Goal: Information Seeking & Learning: Learn about a topic

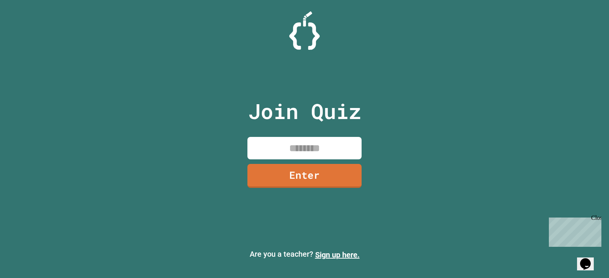
click at [291, 139] on input at bounding box center [304, 148] width 114 height 22
type input "********"
click at [317, 189] on div "Join Quiz ******** Enter" at bounding box center [304, 139] width 128 height 240
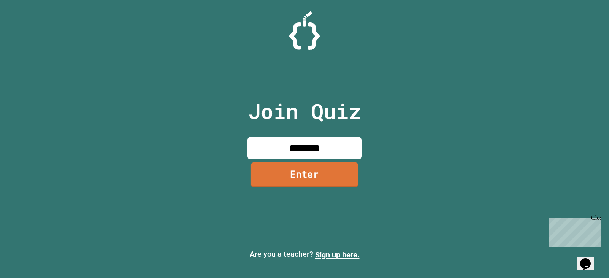
click at [315, 180] on link "Enter" at bounding box center [304, 174] width 107 height 25
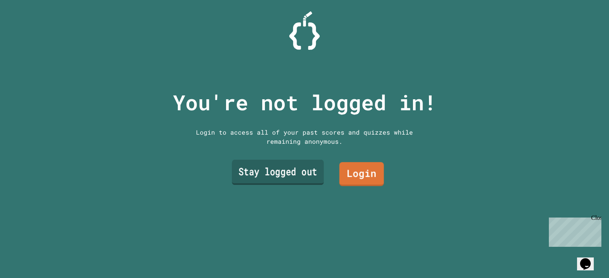
click at [291, 172] on link "Stay logged out" at bounding box center [278, 172] width 92 height 25
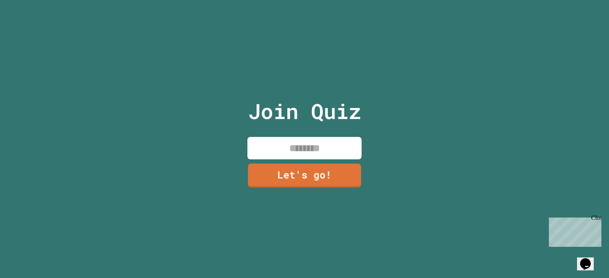
click at [301, 140] on input at bounding box center [304, 148] width 114 height 22
type input "*"
type input "*****"
click at [334, 172] on link "Let's go!" at bounding box center [304, 174] width 113 height 25
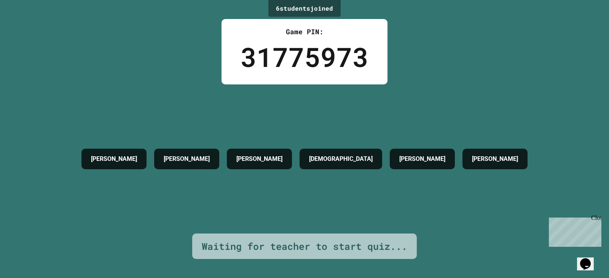
click at [598, 218] on div "Close" at bounding box center [596, 220] width 10 height 10
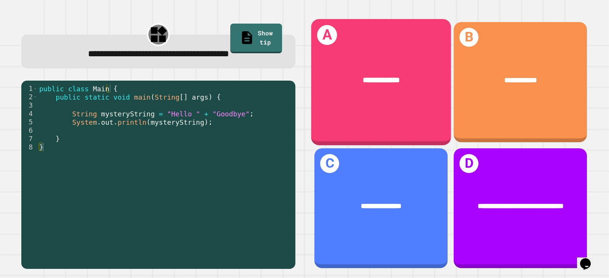
click at [321, 107] on div "**********" at bounding box center [381, 82] width 140 height 126
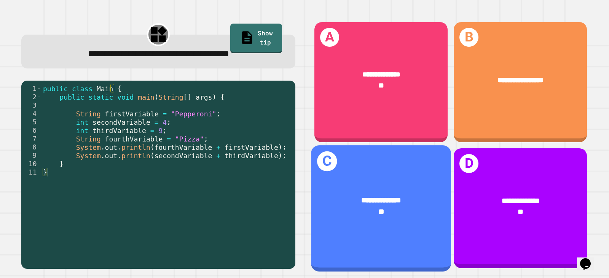
click at [311, 180] on div "**********" at bounding box center [381, 206] width 140 height 53
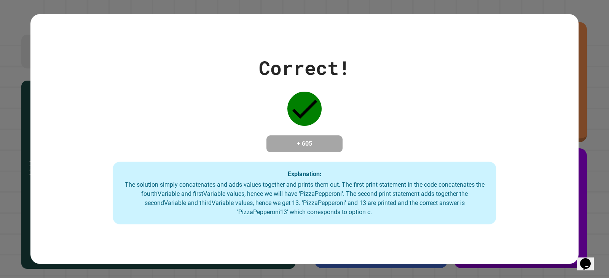
click at [5, 192] on div "Correct! + 605 Explanation: The solution simply concatenates and adds values to…" at bounding box center [304, 139] width 609 height 278
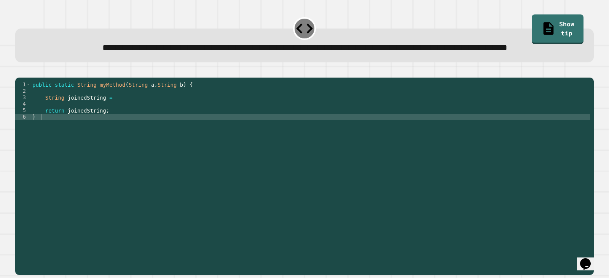
click at [116, 128] on div "public static String myMethod ( String a , String b ) { String joinedString = r…" at bounding box center [310, 158] width 559 height 155
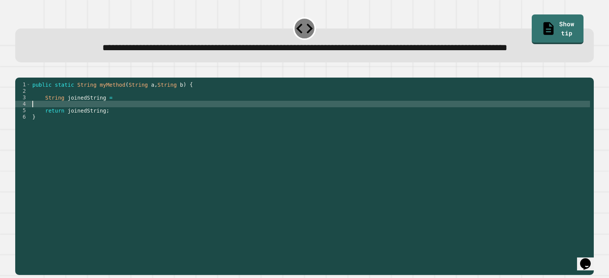
click at [116, 121] on div "public static String myMethod ( String a , String b ) { String joinedString = r…" at bounding box center [310, 158] width 559 height 155
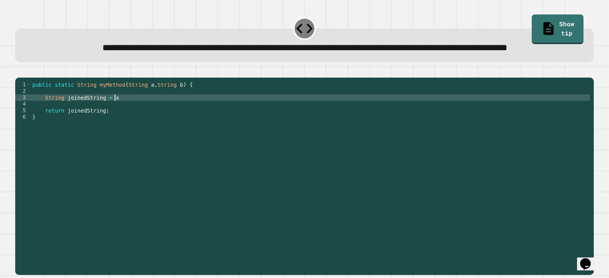
scroll to position [0, 5]
type textarea "**********"
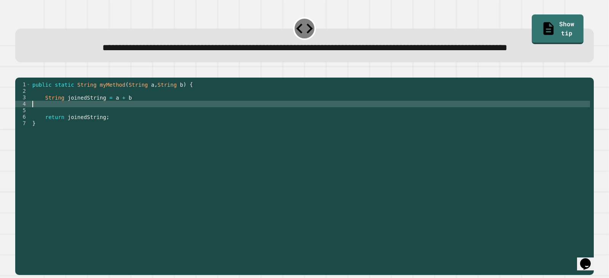
scroll to position [0, 0]
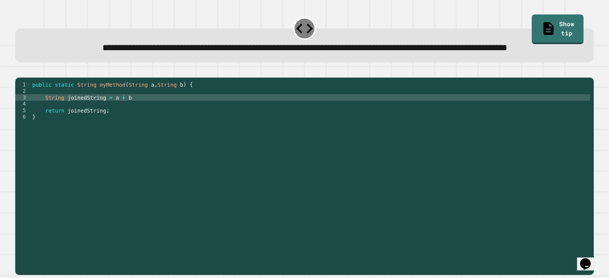
click at [19, 71] on button "button" at bounding box center [19, 71] width 0 height 0
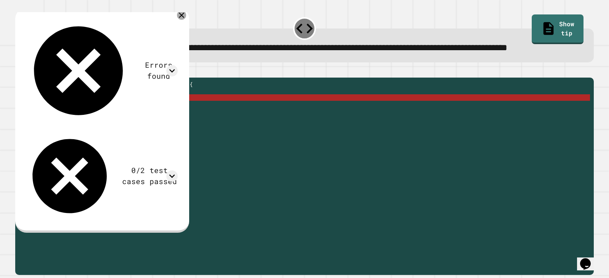
click at [186, 20] on icon at bounding box center [181, 15] width 9 height 9
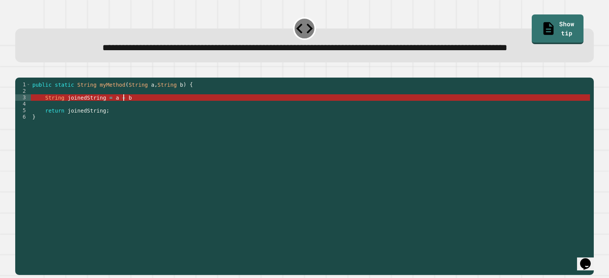
click at [132, 124] on div "public static String myMethod ( String a , String b ) { String joinedString = a…" at bounding box center [310, 158] width 559 height 155
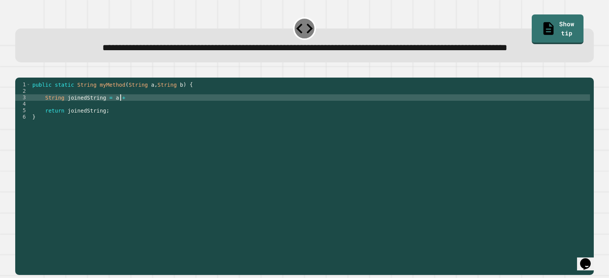
click at [130, 125] on div "public static String myMethod ( String a , String b ) { String joinedString = a…" at bounding box center [310, 158] width 559 height 155
type textarea "**********"
click at [554, 26] on link "Show tip" at bounding box center [557, 28] width 50 height 31
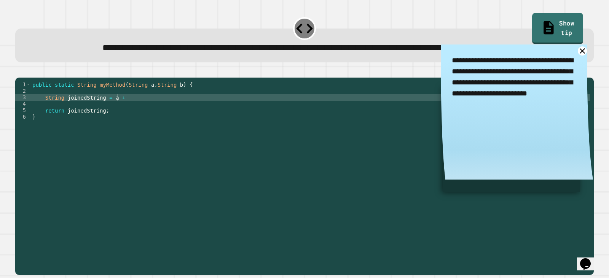
click at [552, 21] on link "Show tip" at bounding box center [557, 28] width 51 height 31
click at [577, 56] on link at bounding box center [582, 50] width 11 height 11
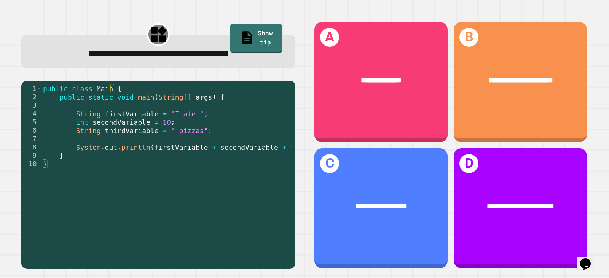
click at [343, 102] on div "**********" at bounding box center [380, 82] width 133 height 120
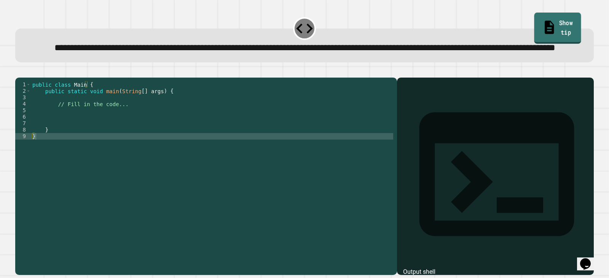
click at [539, 25] on link "Show tip" at bounding box center [557, 28] width 47 height 31
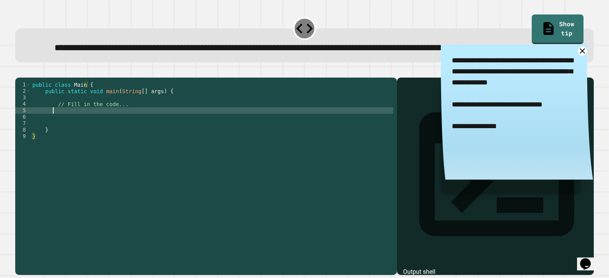
click at [52, 140] on div "public class Main { public static void main ( String [ ] args ) { // Fill in th…" at bounding box center [212, 158] width 362 height 155
click at [579, 54] on icon at bounding box center [582, 51] width 6 height 6
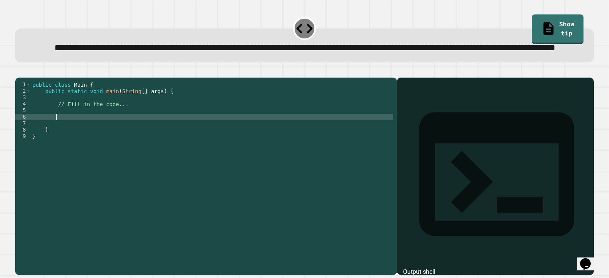
click at [95, 141] on div "public class Main { public static void main ( String [ ] args ) { // Fill in th…" at bounding box center [212, 158] width 362 height 155
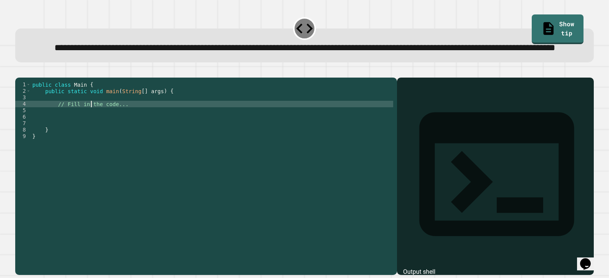
click at [92, 133] on div "public class Main { public static void main ( String [ ] args ) { // Fill in th…" at bounding box center [212, 158] width 362 height 155
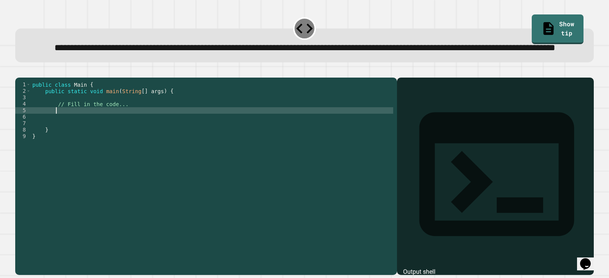
click at [91, 135] on div "public class Main { public static void main ( String [ ] args ) { // Fill in th…" at bounding box center [212, 158] width 362 height 155
click at [546, 20] on link "Show tip" at bounding box center [557, 28] width 52 height 31
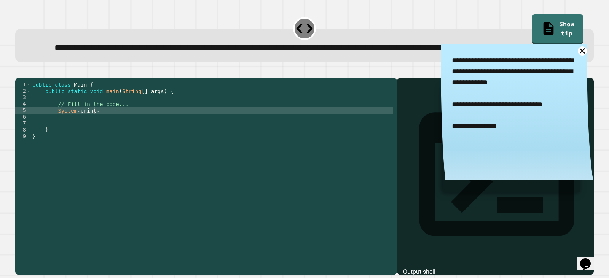
click at [574, 59] on div "**********" at bounding box center [304, 45] width 578 height 33
click at [571, 62] on textarea "**********" at bounding box center [517, 105] width 152 height 121
click at [577, 56] on icon at bounding box center [581, 50] width 9 height 9
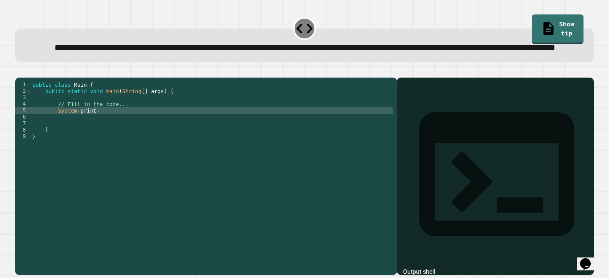
click at [542, 39] on div "**********" at bounding box center [304, 45] width 578 height 33
click at [542, 27] on link "Show tip" at bounding box center [557, 29] width 52 height 30
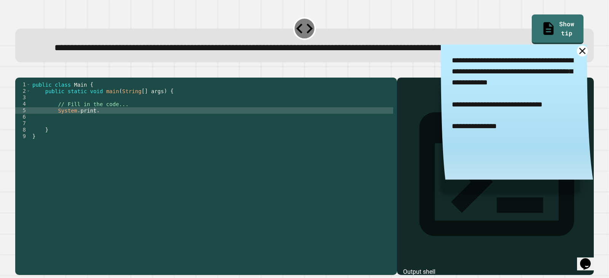
click at [577, 56] on icon at bounding box center [582, 50] width 11 height 11
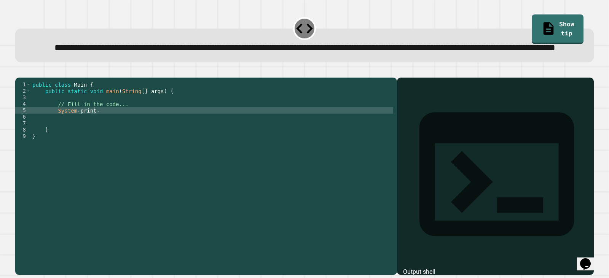
click at [129, 137] on div "public class Main { public static void main ( String [ ] args ) { // Fill in th…" at bounding box center [212, 158] width 362 height 155
click at [19, 71] on button "button" at bounding box center [19, 71] width 0 height 0
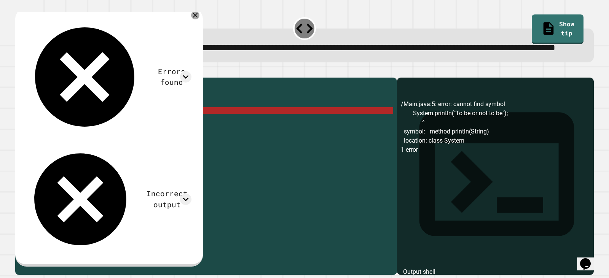
click at [199, 19] on div at bounding box center [195, 15] width 8 height 8
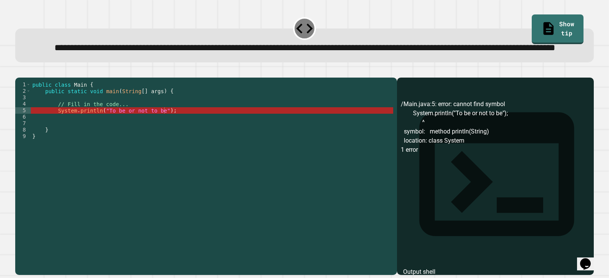
click at [74, 145] on div "public class Main { public static void main ( String [ ] args ) { // Fill in th…" at bounding box center [212, 158] width 362 height 155
click at [151, 140] on div "public class Main { public static void main ( String [ ] args ) { // Fill in th…" at bounding box center [212, 158] width 362 height 155
click at [168, 142] on div "public class Main { public static void main ( String [ ] args ) { // Fill in th…" at bounding box center [212, 158] width 362 height 155
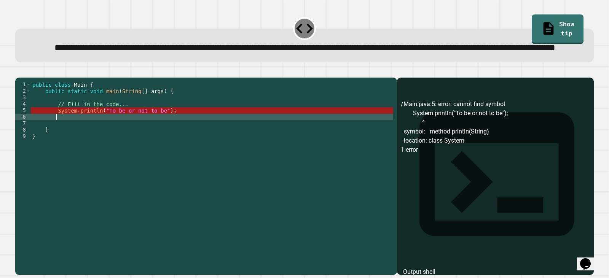
click at [541, 24] on icon at bounding box center [548, 28] width 15 height 15
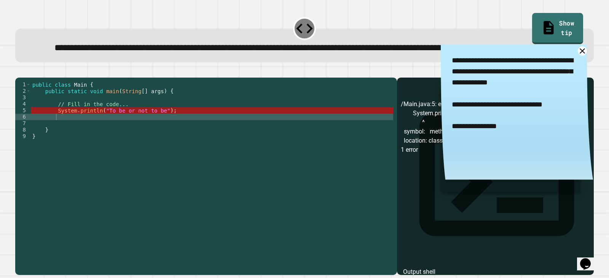
click at [543, 24] on icon at bounding box center [548, 27] width 10 height 13
click at [73, 135] on div "public class Main { public static void main ( String [ ] args ) { // Fill in th…" at bounding box center [212, 158] width 362 height 155
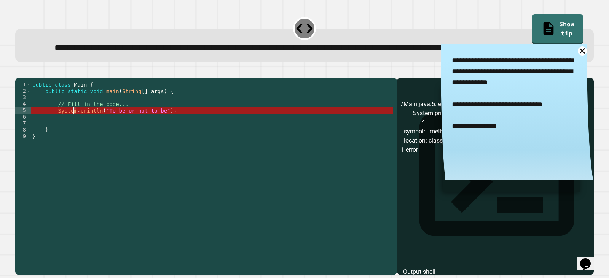
click at [75, 135] on div "public class Main { public static void main ( String [ ] args ) { // Fill in th…" at bounding box center [212, 152] width 362 height 142
click at [78, 136] on div "public class Main { public static void main ( String [ ] args ) { // Fill in th…" at bounding box center [212, 158] width 362 height 155
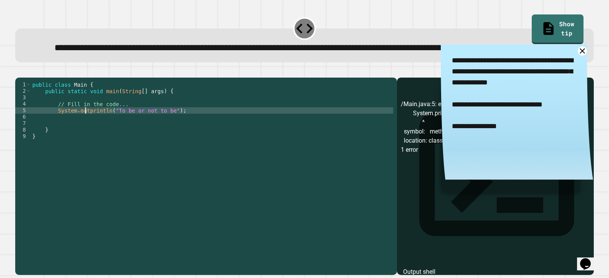
scroll to position [0, 4]
click at [571, 74] on textarea "**********" at bounding box center [517, 105] width 152 height 121
click at [577, 56] on link at bounding box center [581, 50] width 9 height 9
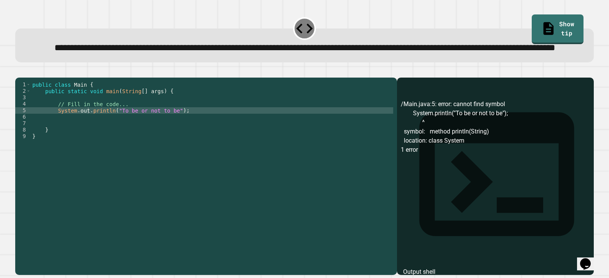
click at [19, 71] on button "button" at bounding box center [19, 71] width 0 height 0
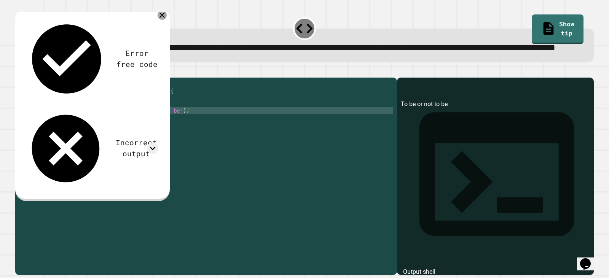
click at [161, 20] on icon at bounding box center [161, 15] width 9 height 9
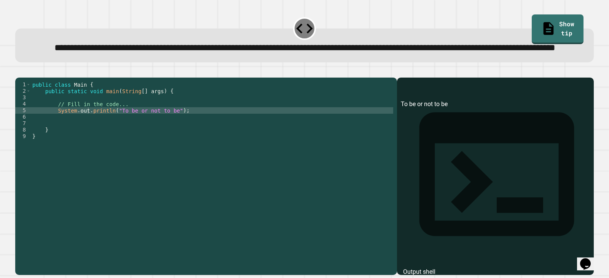
click at [169, 137] on div "public class Main { public static void main ( String [ ] args ) { // Fill in th…" at bounding box center [212, 158] width 362 height 155
click at [168, 137] on div "public class Main { public static void main ( String [ ] args ) { // Fill in th…" at bounding box center [212, 158] width 362 height 155
click at [19, 71] on icon "button" at bounding box center [19, 71] width 0 height 0
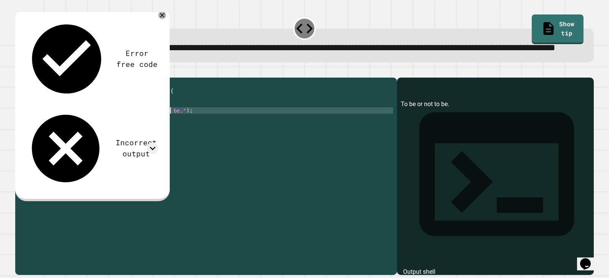
click at [170, 135] on div "public class Main { public static void main ( String [ ] args ) { // Fill in th…" at bounding box center [212, 158] width 362 height 155
click at [534, 25] on link "Show tip" at bounding box center [557, 28] width 47 height 31
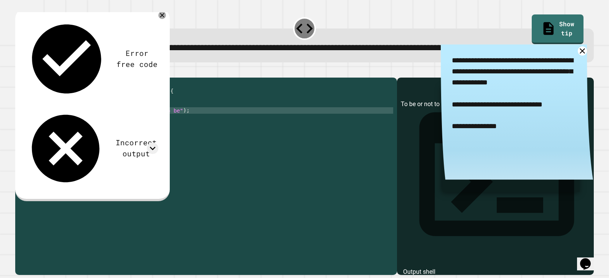
click at [115, 134] on div "public class Main { public static void main ( String [ ] args ) { // Fill in th…" at bounding box center [212, 158] width 362 height 155
click at [172, 136] on div "public class Main { public static void main ( String [ ] args ) { // Fill in th…" at bounding box center [212, 158] width 362 height 155
type textarea "**********"
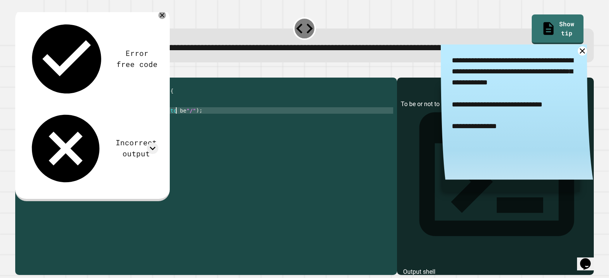
click at [19, 71] on button "button" at bounding box center [19, 71] width 0 height 0
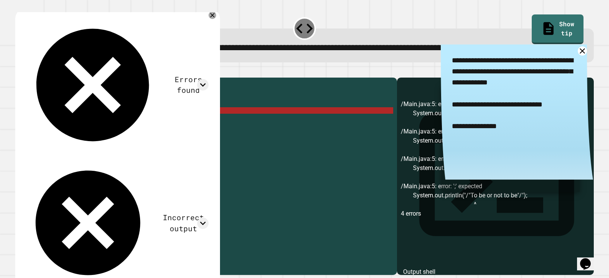
drag, startPoint x: 504, startPoint y: 113, endPoint x: 509, endPoint y: 118, distance: 7.0
click at [509, 118] on textarea "**********" at bounding box center [517, 105] width 152 height 121
type textarea "**********"
click at [527, 117] on textarea "**********" at bounding box center [517, 105] width 152 height 121
click at [178, 133] on div "public class Main { public static void main ( String [ ] args ) { // Fill in th…" at bounding box center [212, 158] width 362 height 155
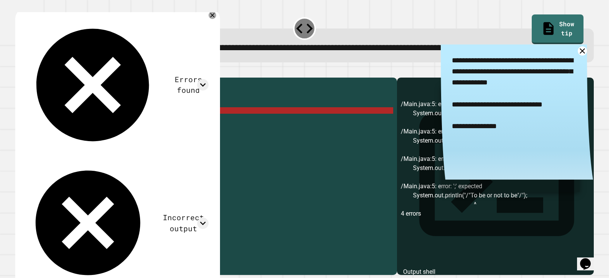
scroll to position [0, 6]
click at [178, 137] on div "public class Main { public static void main ( String [ ] args ) { // Fill in th…" at bounding box center [212, 158] width 362 height 155
type textarea "**********"
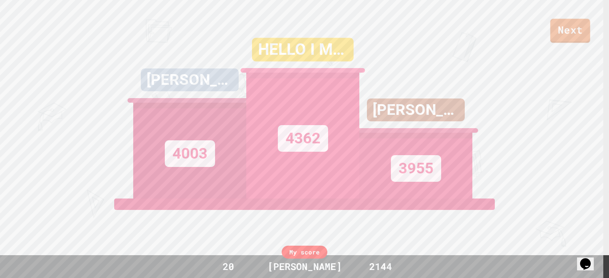
click at [576, 26] on link "Next" at bounding box center [570, 31] width 40 height 24
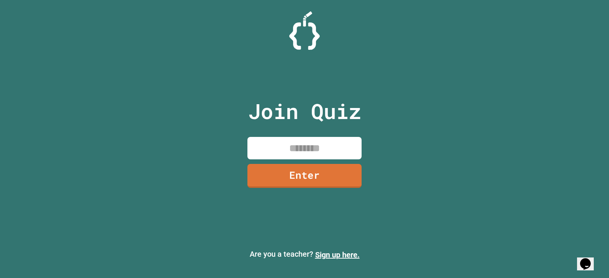
click at [320, 150] on input at bounding box center [304, 148] width 114 height 22
type input "********"
click at [319, 173] on link "Enter" at bounding box center [304, 174] width 114 height 25
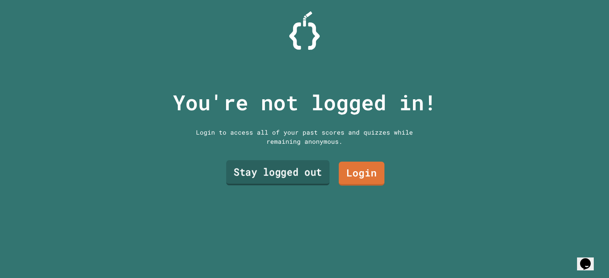
click at [281, 169] on link "Stay logged out" at bounding box center [277, 172] width 103 height 25
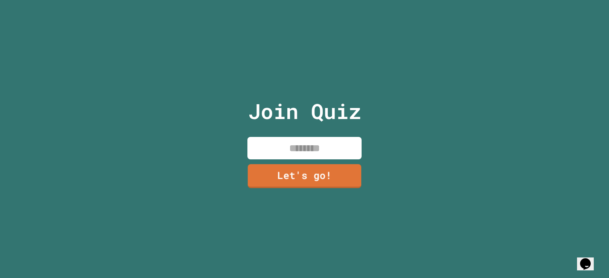
click at [283, 146] on input at bounding box center [304, 148] width 114 height 22
type input "*****"
click at [354, 180] on link "Let's go!" at bounding box center [304, 175] width 115 height 24
click at [304, 0] on div at bounding box center [304, 0] width 0 height 0
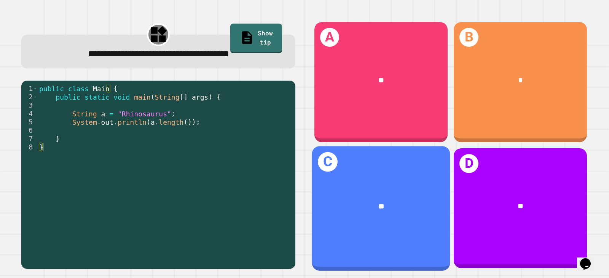
click at [317, 223] on div "C **" at bounding box center [381, 208] width 138 height 124
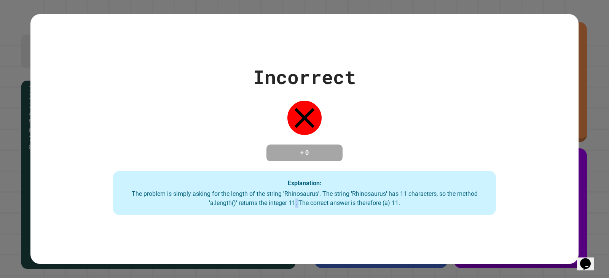
click at [291, 200] on div "The problem is simply asking for the length of the string 'Rhinosaurus'. The st…" at bounding box center [304, 198] width 368 height 18
drag, startPoint x: 374, startPoint y: 207, endPoint x: 381, endPoint y: 207, distance: 6.8
click at [381, 207] on div "The problem is simply asking for the length of the string 'Rhinosaurus'. The st…" at bounding box center [304, 198] width 368 height 18
click at [403, 204] on div "The problem is simply asking for the length of the string 'Rhinosaurus'. The st…" at bounding box center [304, 198] width 368 height 18
click at [394, 206] on div "The problem is simply asking for the length of the string 'Rhinosaurus'. The st…" at bounding box center [304, 198] width 368 height 18
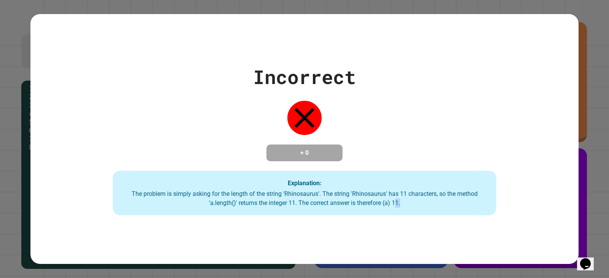
click at [393, 206] on div "The problem is simply asking for the length of the string 'Rhinosaurus'. The st…" at bounding box center [304, 198] width 368 height 18
click at [390, 205] on div "The problem is simply asking for the length of the string 'Rhinosaurus'. The st…" at bounding box center [304, 198] width 368 height 18
click at [325, 148] on h4 "+ 0" at bounding box center [304, 152] width 61 height 9
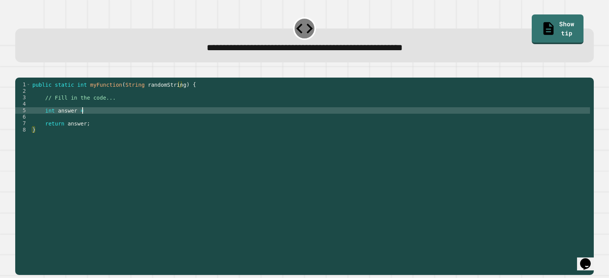
click at [87, 121] on div "public static int myFunction ( String randomString ) { // Fill in the code... i…" at bounding box center [310, 168] width 559 height 175
click at [544, 17] on link "Show tip" at bounding box center [557, 29] width 52 height 30
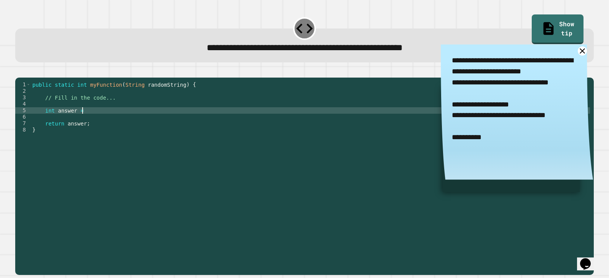
click at [83, 123] on div "public static int myFunction ( String randomString ) { // Fill in the code... i…" at bounding box center [310, 168] width 559 height 175
click at [60, 111] on div "public static int myFunction ( String randomString ) { // Fill in the code... i…" at bounding box center [310, 168] width 559 height 175
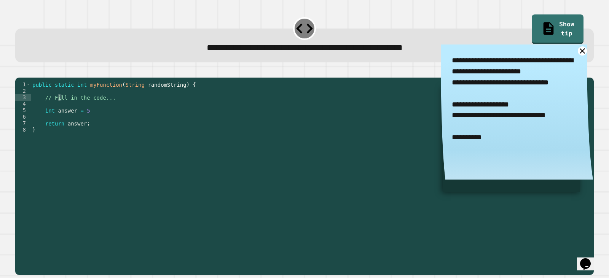
click at [88, 121] on div "public static int myFunction ( String randomString ) { // Fill in the code... i…" at bounding box center [310, 168] width 559 height 175
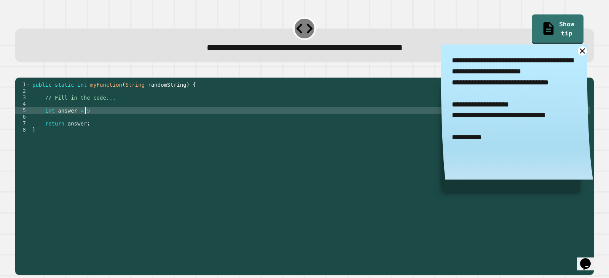
type textarea "**********"
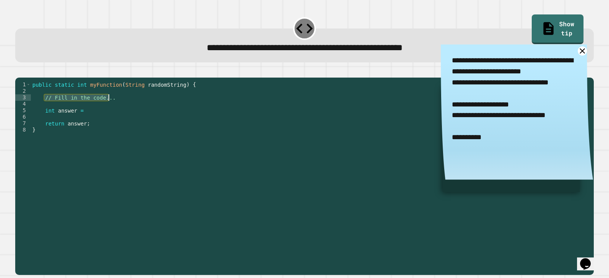
drag, startPoint x: 43, startPoint y: 110, endPoint x: 108, endPoint y: 109, distance: 64.7
click at [108, 109] on div "public static int myFunction ( String randomString ) { // Fill in the code... i…" at bounding box center [310, 168] width 559 height 175
click at [135, 121] on div "public static int myFunction ( String randomString ) { // Fill in the code... i…" at bounding box center [310, 168] width 559 height 175
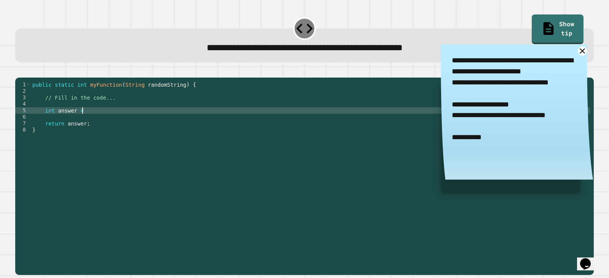
click at [129, 118] on div "public static int myFunction ( String randomString ) { // Fill in the code... i…" at bounding box center [310, 168] width 559 height 175
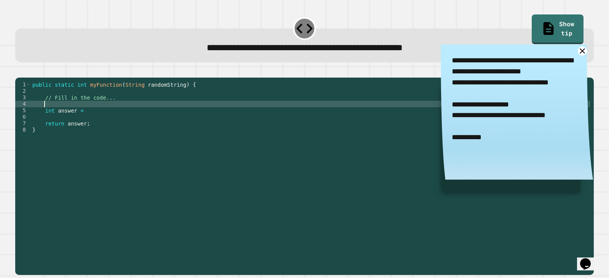
scroll to position [0, 0]
type textarea "**"
type textarea "*"
click at [109, 113] on div "public static int myFunction ( String randomString ) { // Fill in the code... S…" at bounding box center [310, 168] width 559 height 175
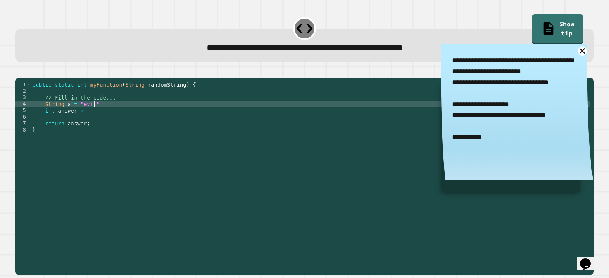
scroll to position [0, 4]
type textarea "**********"
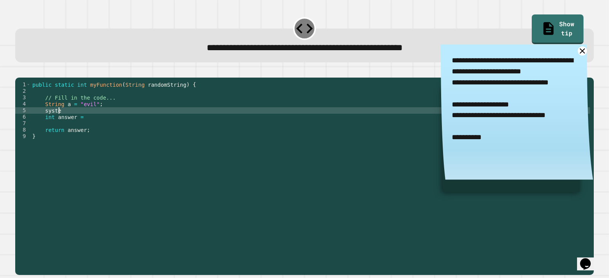
type textarea "*"
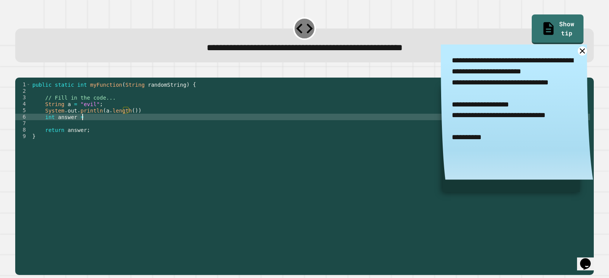
click at [101, 128] on div "public static int myFunction ( String randomString ) { // Fill in the code... S…" at bounding box center [310, 168] width 559 height 175
click at [19, 71] on button "button" at bounding box center [19, 71] width 0 height 0
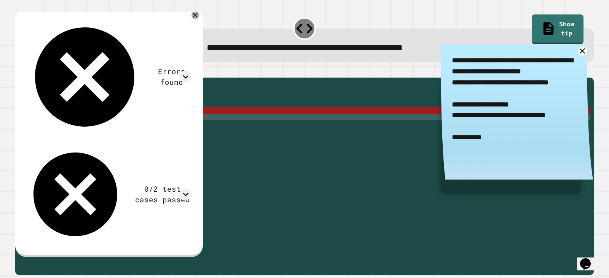
click at [131, 119] on div "public static int myFunction ( String randomString ) { // Fill in the code... S…" at bounding box center [310, 168] width 559 height 175
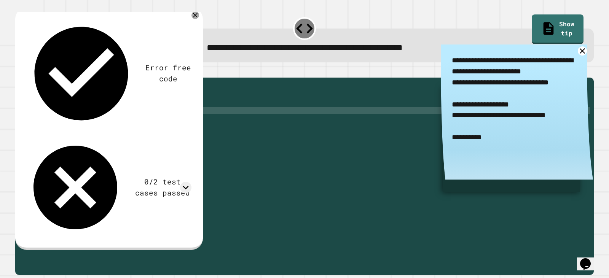
click at [34, 74] on div at bounding box center [304, 72] width 578 height 9
click at [19, 71] on button "button" at bounding box center [19, 71] width 0 height 0
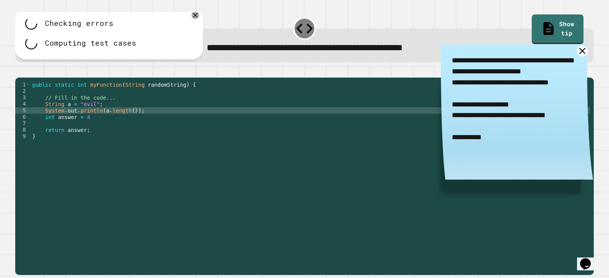
click at [577, 51] on icon at bounding box center [582, 50] width 11 height 11
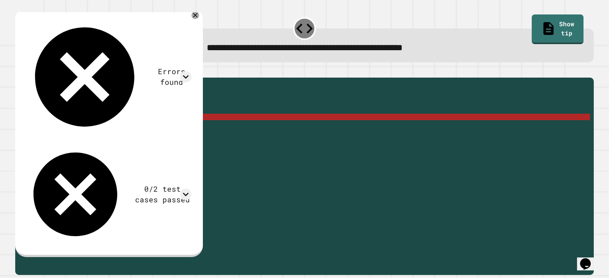
scroll to position [0, 3]
click at [91, 128] on div "public static int myFunction ( String randomString ) { // Fill in the code... S…" at bounding box center [310, 168] width 559 height 175
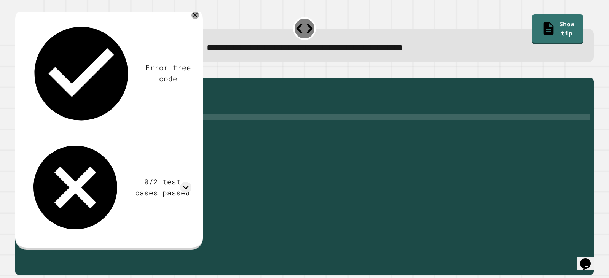
scroll to position [0, 4]
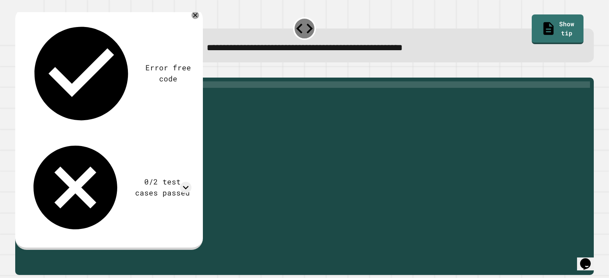
click at [103, 127] on div "public static int myFunction ( String randomString ) { // Fill in the code... S…" at bounding box center [310, 168] width 559 height 175
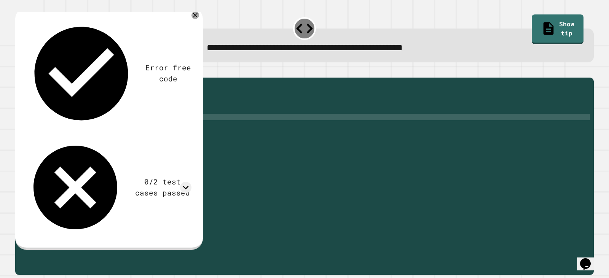
scroll to position [0, 3]
type textarea "**********"
click at [19, 71] on icon "button" at bounding box center [19, 71] width 0 height 0
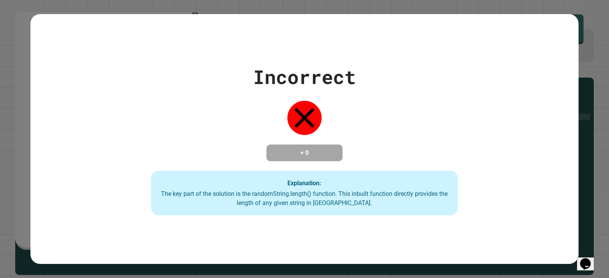
click at [86, 55] on div "Incorrect + 0 Explanation: The key part of the solution is the randomString.len…" at bounding box center [304, 139] width 548 height 250
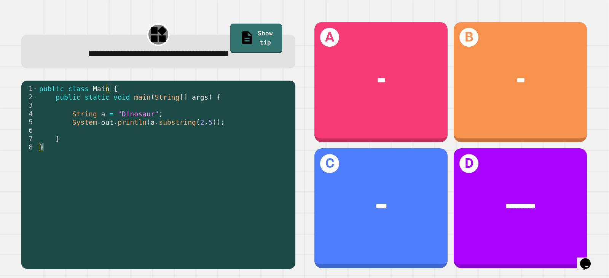
click at [243, 40] on link "Show tip" at bounding box center [256, 39] width 52 height 30
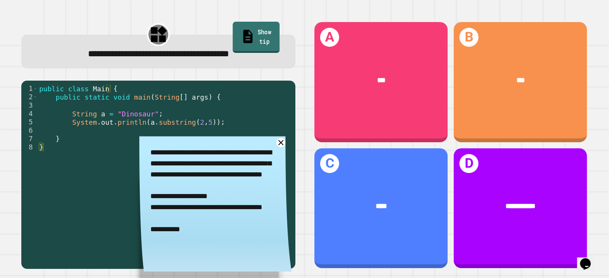
click at [252, 30] on link "Show tip" at bounding box center [255, 37] width 47 height 31
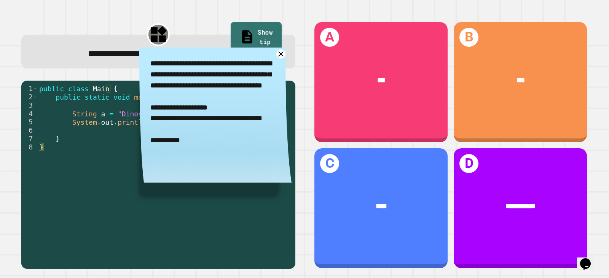
click at [251, 30] on link "Show tip" at bounding box center [256, 37] width 51 height 31
click at [269, 40] on link "Show tip" at bounding box center [256, 37] width 51 height 31
click at [277, 48] on div "**********" at bounding box center [158, 51] width 274 height 33
click at [277, 52] on icon at bounding box center [280, 53] width 11 height 11
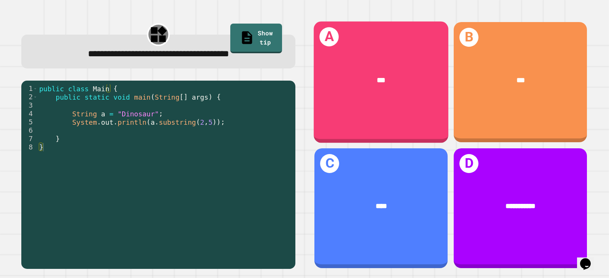
click at [385, 77] on div "***" at bounding box center [380, 80] width 105 height 11
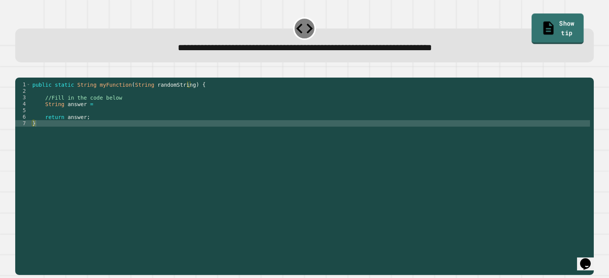
click at [560, 22] on link "Show tip" at bounding box center [557, 28] width 52 height 30
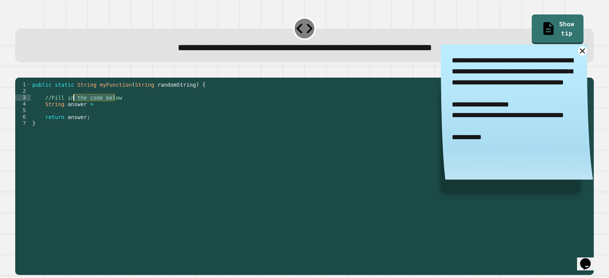
drag, startPoint x: 119, startPoint y: 109, endPoint x: 78, endPoint y: 116, distance: 41.6
click at [78, 116] on div "public static String myFunction ( String randomString ) { //Fill in the code be…" at bounding box center [310, 168] width 559 height 175
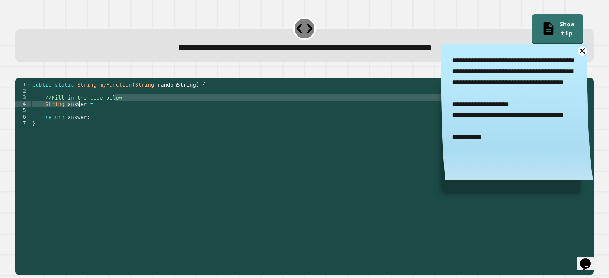
click at [105, 122] on div "public static String myFunction ( String randomString ) { //Fill in the code be…" at bounding box center [310, 168] width 559 height 175
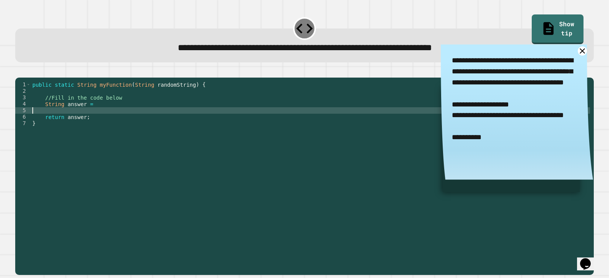
click at [96, 115] on div "public static String myFunction ( String randomString ) { //Fill in the code be…" at bounding box center [310, 168] width 559 height 175
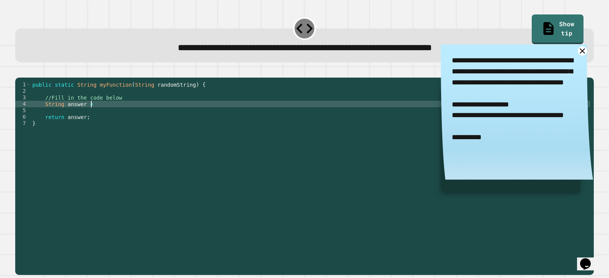
click at [87, 108] on div "public static String myFunction ( String randomString ) { //Fill in the code be…" at bounding box center [310, 168] width 559 height 175
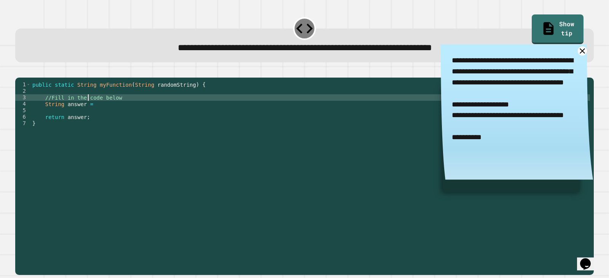
click at [121, 109] on div "public static String myFunction ( String randomString ) { //Fill in the code be…" at bounding box center [310, 168] width 559 height 175
type textarea "**********"
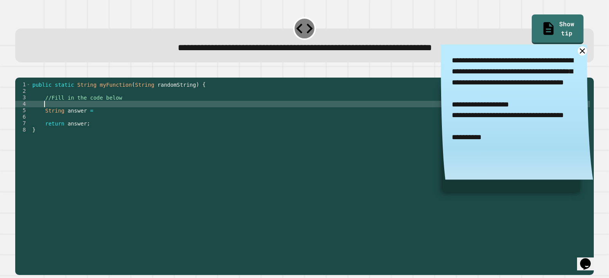
scroll to position [0, 0]
type textarea "*"
click at [100, 116] on div "public static String myFunction ( String randomString ) { //Fill in the code be…" at bounding box center [310, 168] width 559 height 175
type textarea "**********"
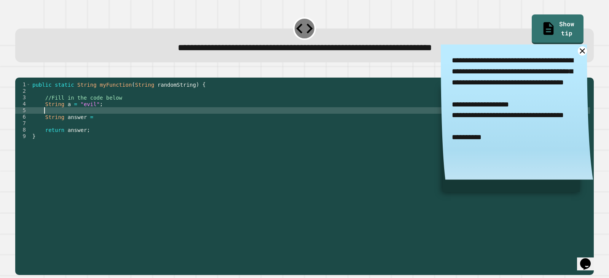
scroll to position [0, 0]
type textarea "*"
click at [577, 49] on icon at bounding box center [582, 51] width 10 height 10
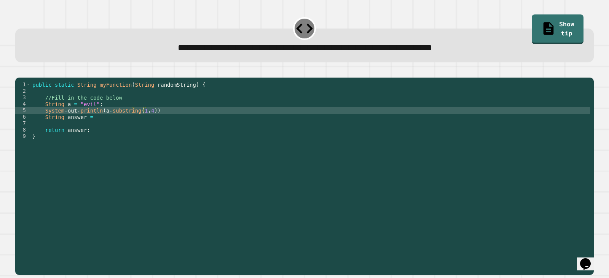
click at [209, 130] on div "public static String myFunction ( String randomString ) { //Fill in the code be…" at bounding box center [310, 168] width 559 height 175
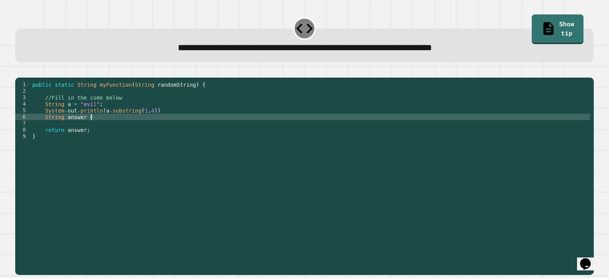
scroll to position [0, 4]
click at [204, 122] on div "public static String myFunction ( String randomString ) { //Fill in the code be…" at bounding box center [310, 168] width 559 height 175
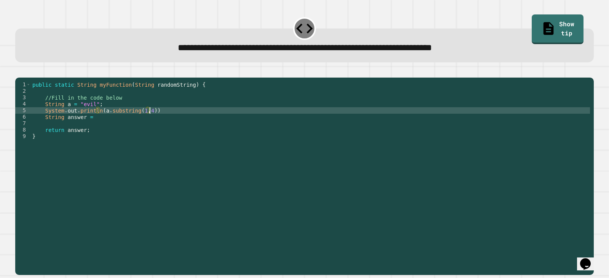
scroll to position [0, 8]
click at [19, 71] on icon "button" at bounding box center [19, 71] width 0 height 0
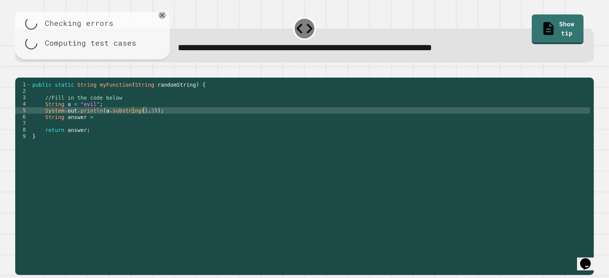
click at [27, 77] on div at bounding box center [304, 72] width 578 height 9
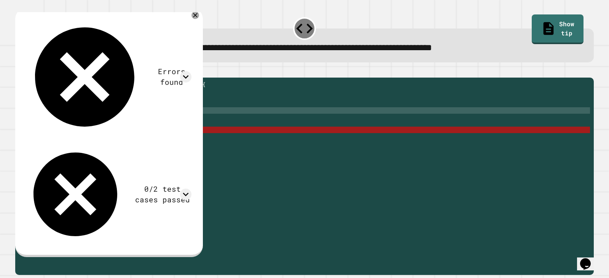
click at [203, 13] on div "Errors found /Main.java:8: error: illegal start of expression return answer; ^ …" at bounding box center [109, 133] width 188 height 250
click at [200, 16] on icon at bounding box center [195, 15] width 9 height 9
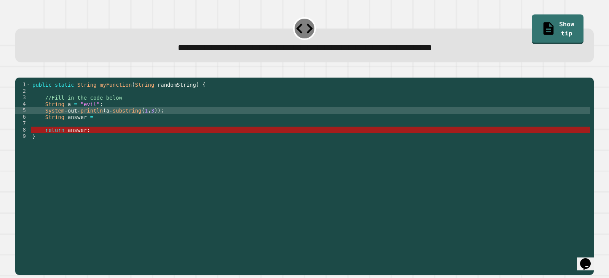
click at [97, 135] on div "public static String myFunction ( String randomString ) { //Fill in the code be…" at bounding box center [310, 168] width 559 height 175
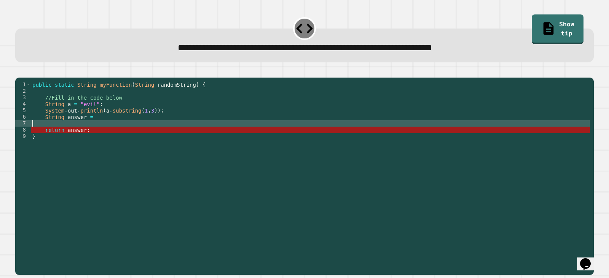
click at [98, 157] on div "public static String myFunction ( String randomString ) { //Fill in the code be…" at bounding box center [310, 168] width 559 height 175
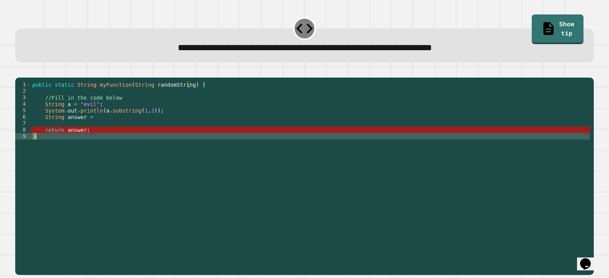
click at [96, 145] on div "public static String myFunction ( String randomString ) { //Fill in the code be…" at bounding box center [310, 168] width 559 height 175
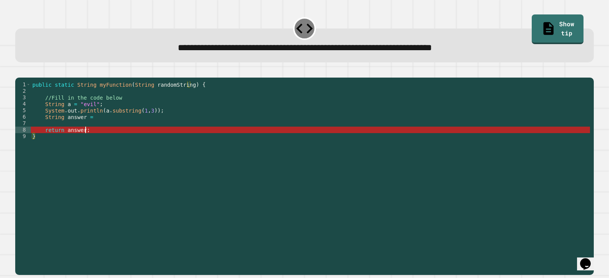
click at [94, 139] on div "public static String myFunction ( String randomString ) { //Fill in the code be…" at bounding box center [310, 168] width 559 height 175
click at [94, 132] on div "public static String myFunction ( String randomString ) { //Fill in the code be…" at bounding box center [310, 168] width 559 height 175
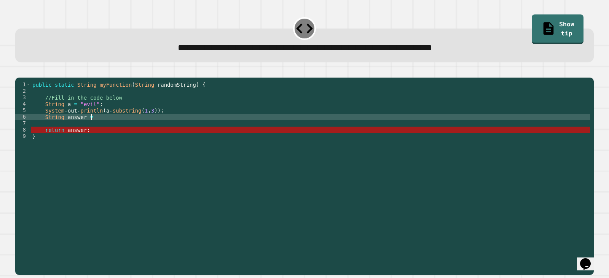
click at [103, 126] on div "public static String myFunction ( String randomString ) { //Fill in the code be…" at bounding box center [310, 168] width 559 height 175
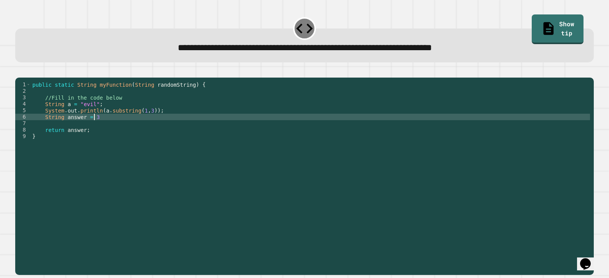
click at [81, 116] on div "public static String myFunction ( String randomString ) { //Fill in the code be…" at bounding box center [310, 168] width 559 height 175
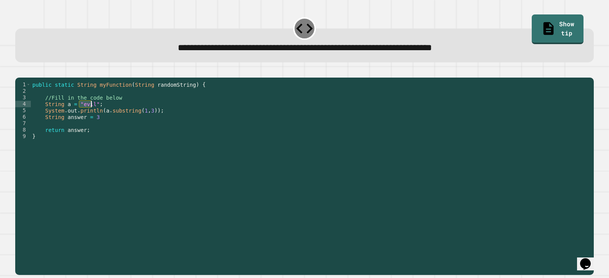
drag, startPoint x: 80, startPoint y: 115, endPoint x: 90, endPoint y: 113, distance: 10.2
click at [90, 113] on div "public static String myFunction ( String randomString ) { //Fill in the code be…" at bounding box center [310, 168] width 559 height 175
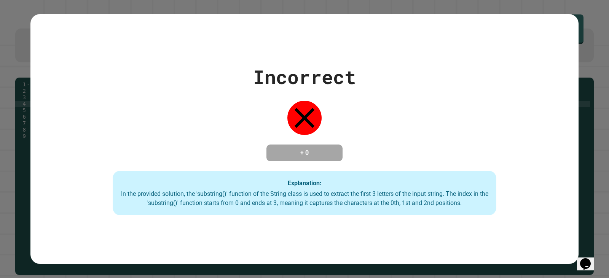
type textarea "**********"
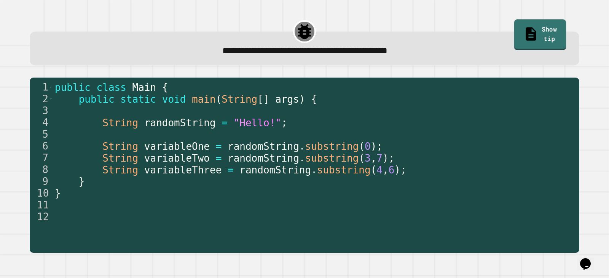
click at [531, 16] on div "**********" at bounding box center [304, 135] width 584 height 247
click at [530, 23] on link "Show tip" at bounding box center [540, 36] width 52 height 30
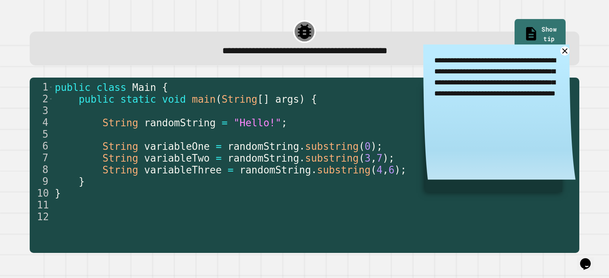
click at [530, 25] on link "Show tip" at bounding box center [539, 34] width 51 height 31
click at [560, 51] on icon at bounding box center [565, 51] width 10 height 10
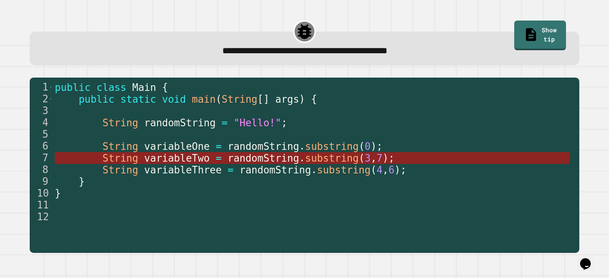
click at [110, 158] on span "String" at bounding box center [120, 158] width 36 height 11
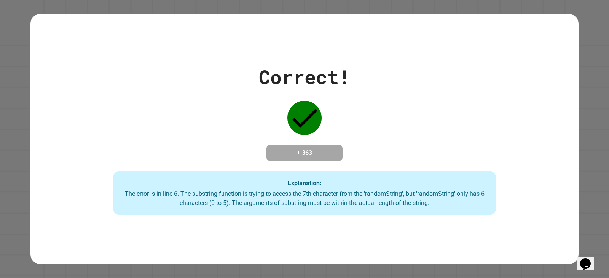
click at [218, 174] on div "Explanation: The error is in line 6. The substring function is trying to access…" at bounding box center [304, 193] width 383 height 45
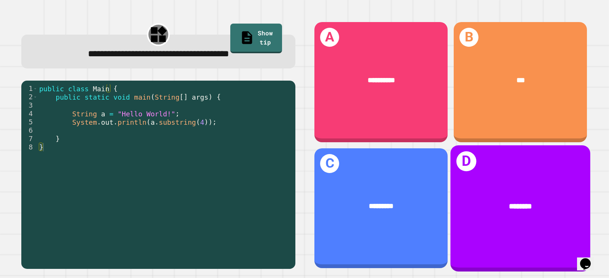
click at [450, 210] on div "********" at bounding box center [520, 205] width 140 height 41
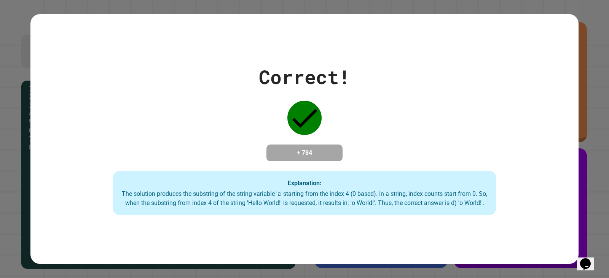
click at [363, 222] on div "Correct! + 784 Explanation: The solution produces the substring of the string v…" at bounding box center [304, 139] width 548 height 250
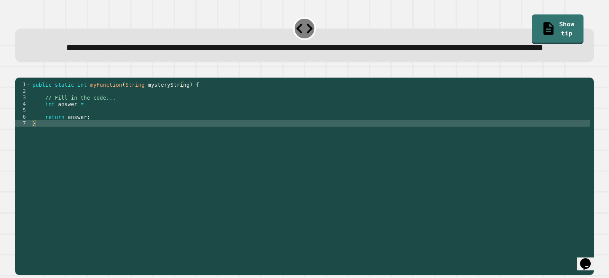
click at [81, 133] on div "public static int myFunction ( String mysteryString ) { // Fill in the code... …" at bounding box center [310, 158] width 559 height 155
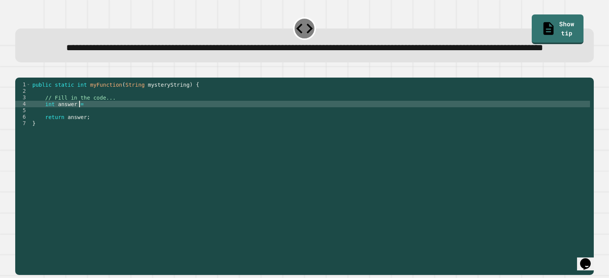
click at [91, 127] on div "public static int myFunction ( String mysteryString ) { // Fill in the code... …" at bounding box center [310, 158] width 559 height 155
click at [93, 132] on div "public static int myFunction ( String mysteryString ) { // Fill in the code... …" at bounding box center [310, 158] width 559 height 155
click at [536, 24] on link "Show tip" at bounding box center [557, 29] width 52 height 30
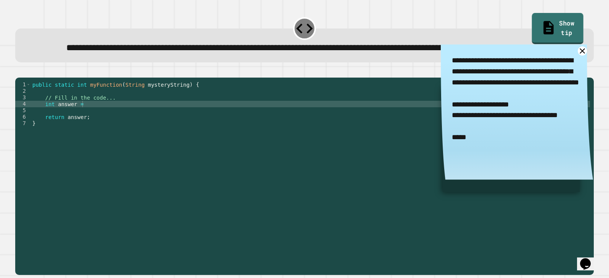
click at [536, 16] on link "Show tip" at bounding box center [556, 28] width 51 height 31
click at [536, 16] on link "Show tip" at bounding box center [557, 28] width 51 height 31
click at [127, 123] on div "public static int myFunction ( String mysteryString ) { // Fill in the code... …" at bounding box center [310, 158] width 559 height 155
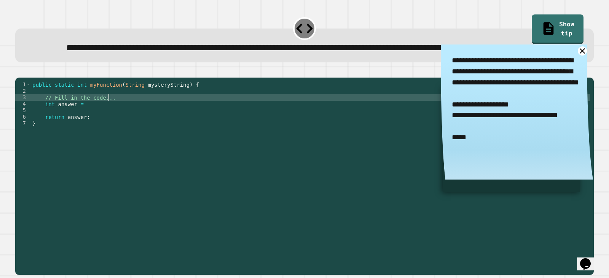
type textarea "**********"
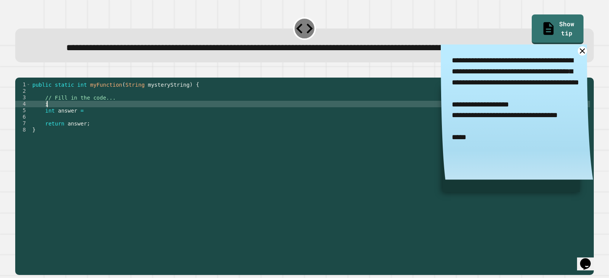
scroll to position [0, 1]
type textarea "*"
type textarea "**********"
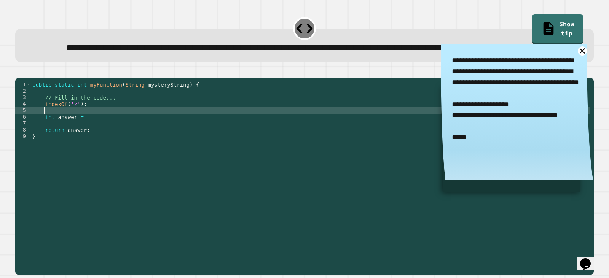
scroll to position [0, 0]
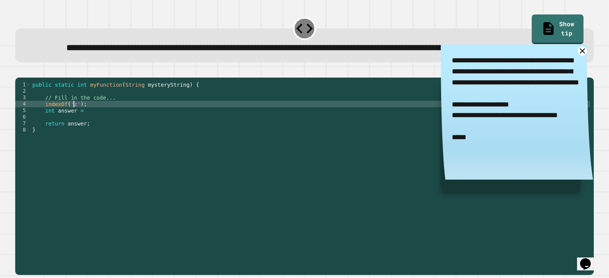
click at [73, 130] on div "public static int myFunction ( String mysteryString ) { // Fill in the code... …" at bounding box center [310, 158] width 559 height 155
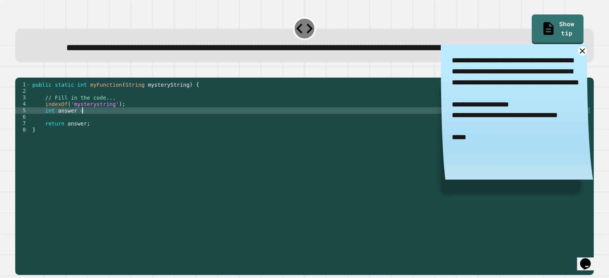
click at [111, 136] on div "public static int myFunction ( String mysteryString ) { // Fill in the code... …" at bounding box center [310, 158] width 559 height 155
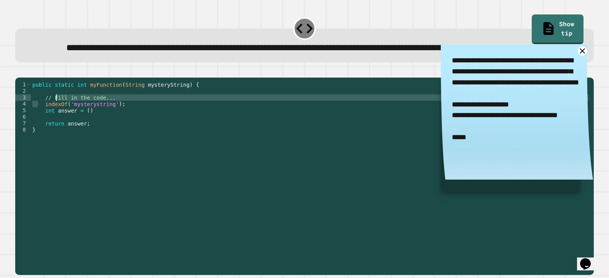
drag, startPoint x: 37, startPoint y: 131, endPoint x: 60, endPoint y: 126, distance: 23.7
click at [60, 126] on div "public static int myFunction ( String mysteryString ) { // Fill in the code... …" at bounding box center [310, 158] width 559 height 155
click at [43, 132] on div "public static int myFunction ( String mysteryString ) { // Fill in the code... …" at bounding box center [310, 158] width 559 height 155
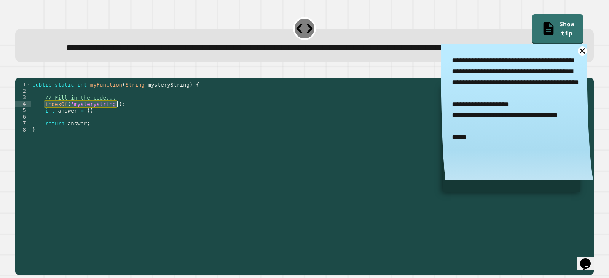
drag, startPoint x: 43, startPoint y: 132, endPoint x: 113, endPoint y: 129, distance: 70.4
click at [113, 129] on div "public static int myFunction ( String mysteryString ) { // Fill in the code... …" at bounding box center [310, 158] width 559 height 155
type textarea "**********"
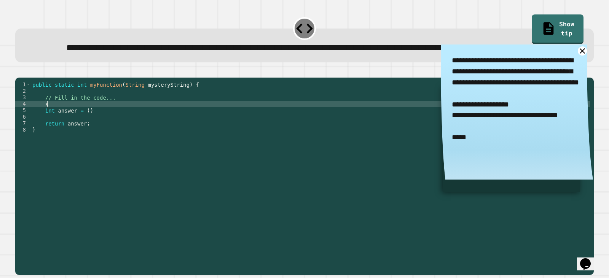
scroll to position [0, 1]
type textarea "*"
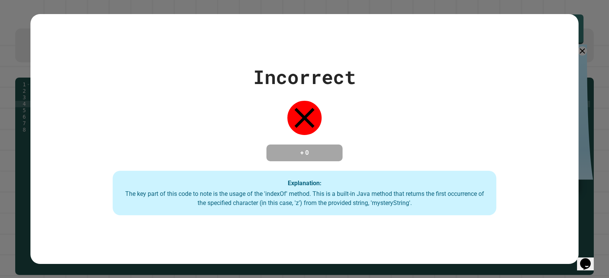
type textarea "**********"
click at [455, 225] on div "Incorrect + 0 Explanation: The key part of this code to note is the usage of th…" at bounding box center [304, 139] width 548 height 250
